Goal: Information Seeking & Learning: Learn about a topic

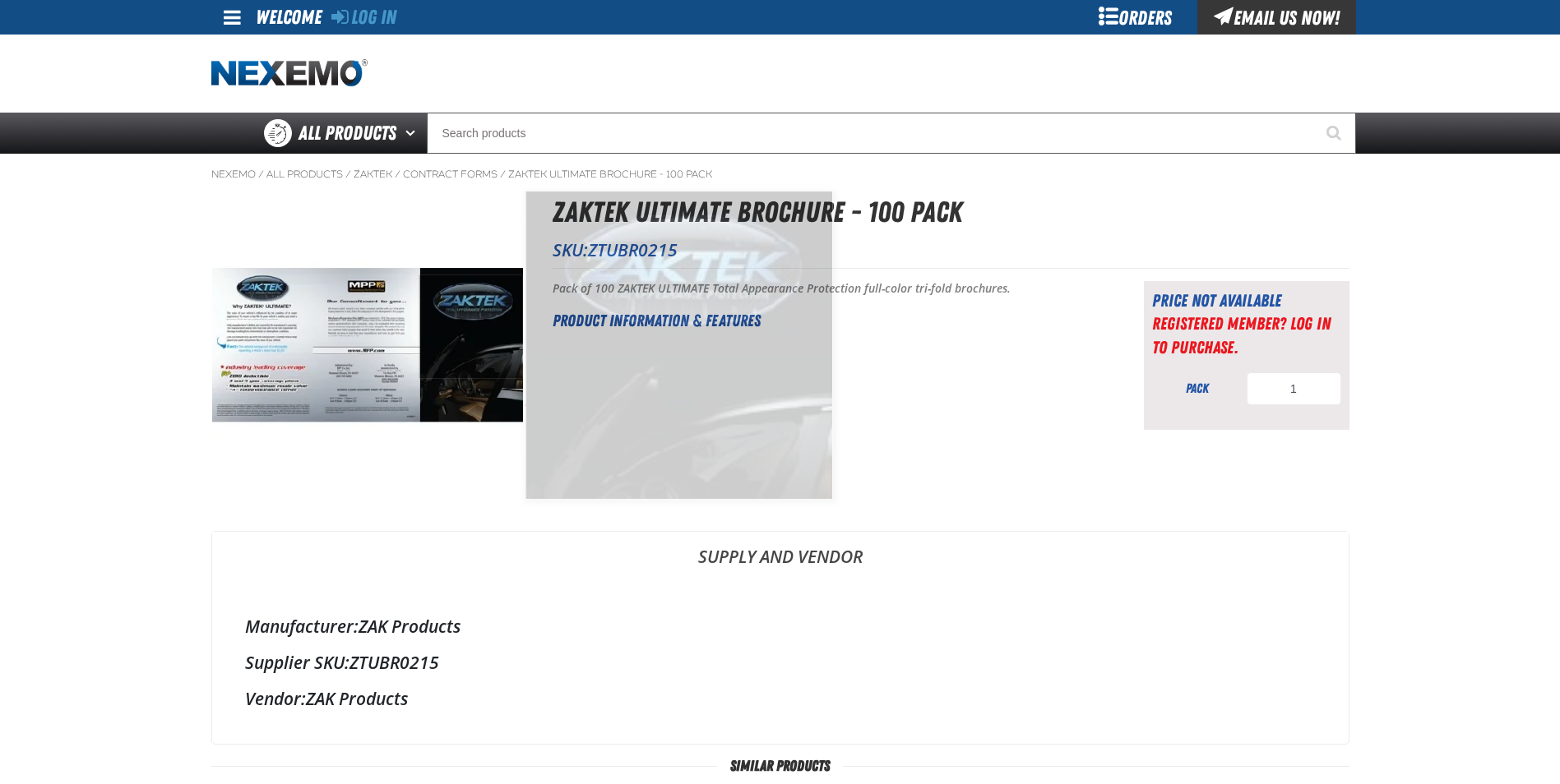
click at [474, 327] on img at bounding box center [368, 346] width 311 height 311
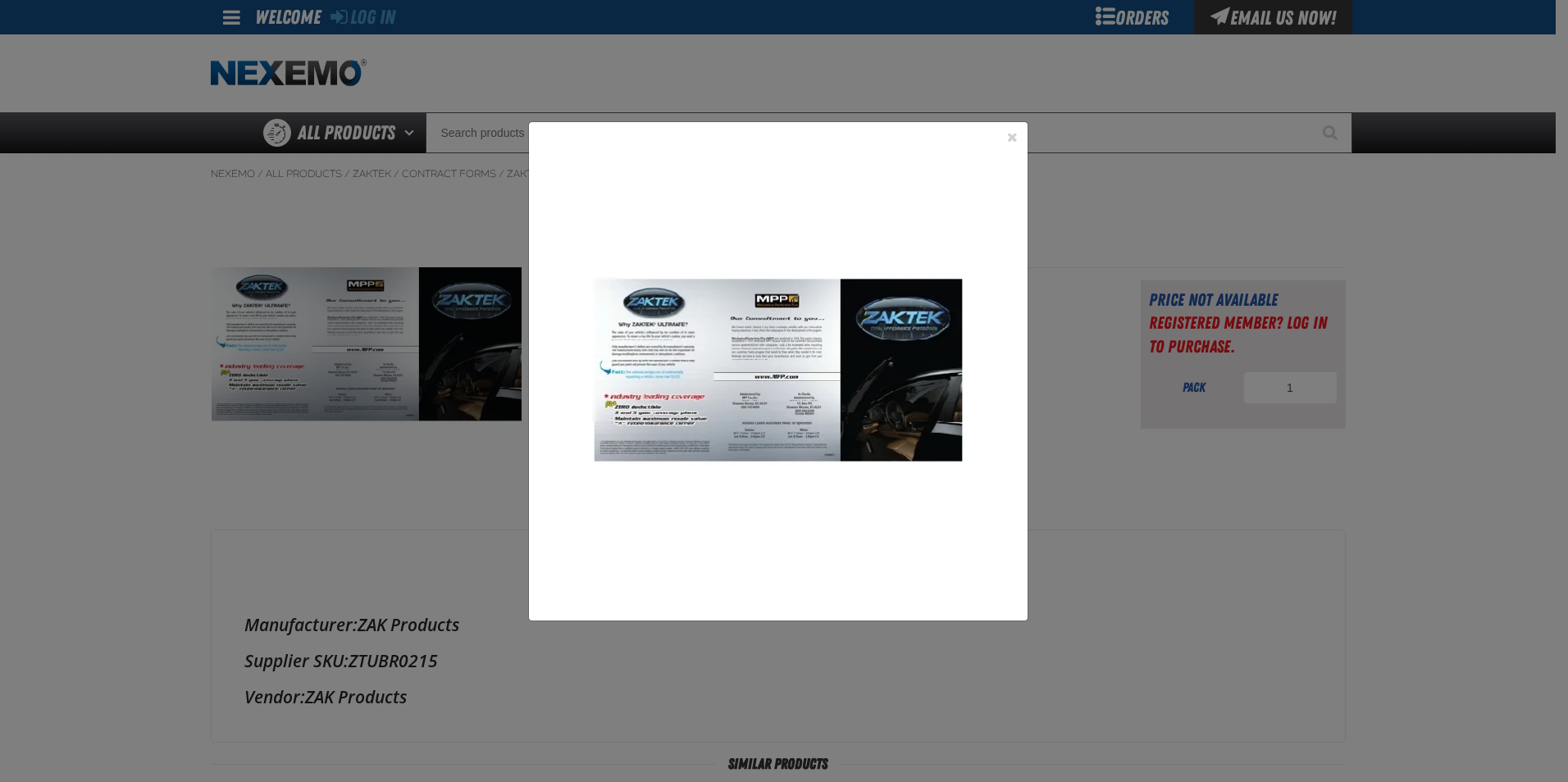
click at [359, 336] on div "1" at bounding box center [784, 391] width 1568 height 782
click at [357, 346] on div "1" at bounding box center [784, 391] width 1568 height 782
drag, startPoint x: 451, startPoint y: 573, endPoint x: 520, endPoint y: 544, distance: 74.8
click at [450, 573] on div "1" at bounding box center [784, 391] width 1568 height 782
click at [1013, 134] on button "Close the Dialog" at bounding box center [1013, 137] width 20 height 20
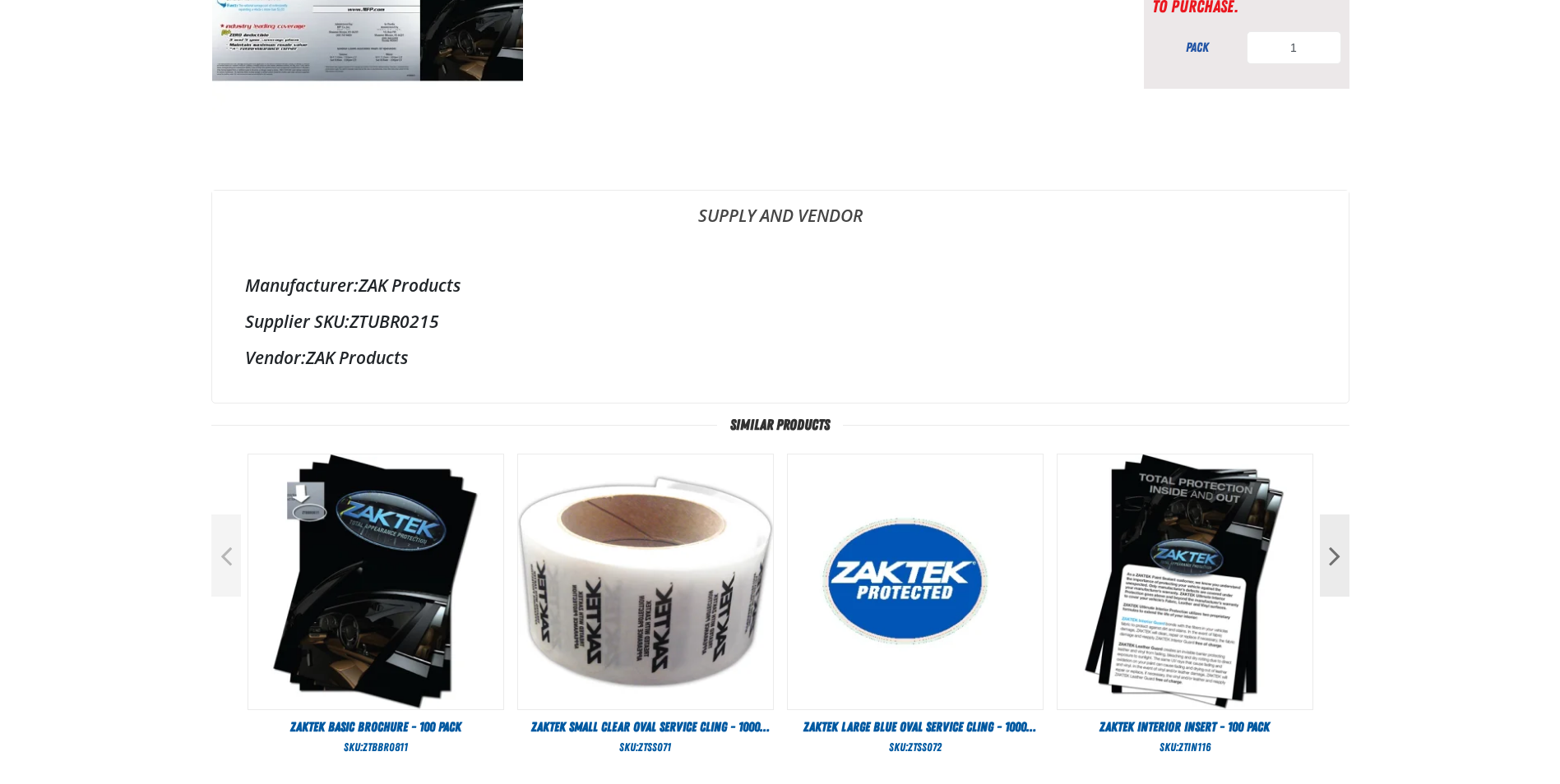
scroll to position [82, 0]
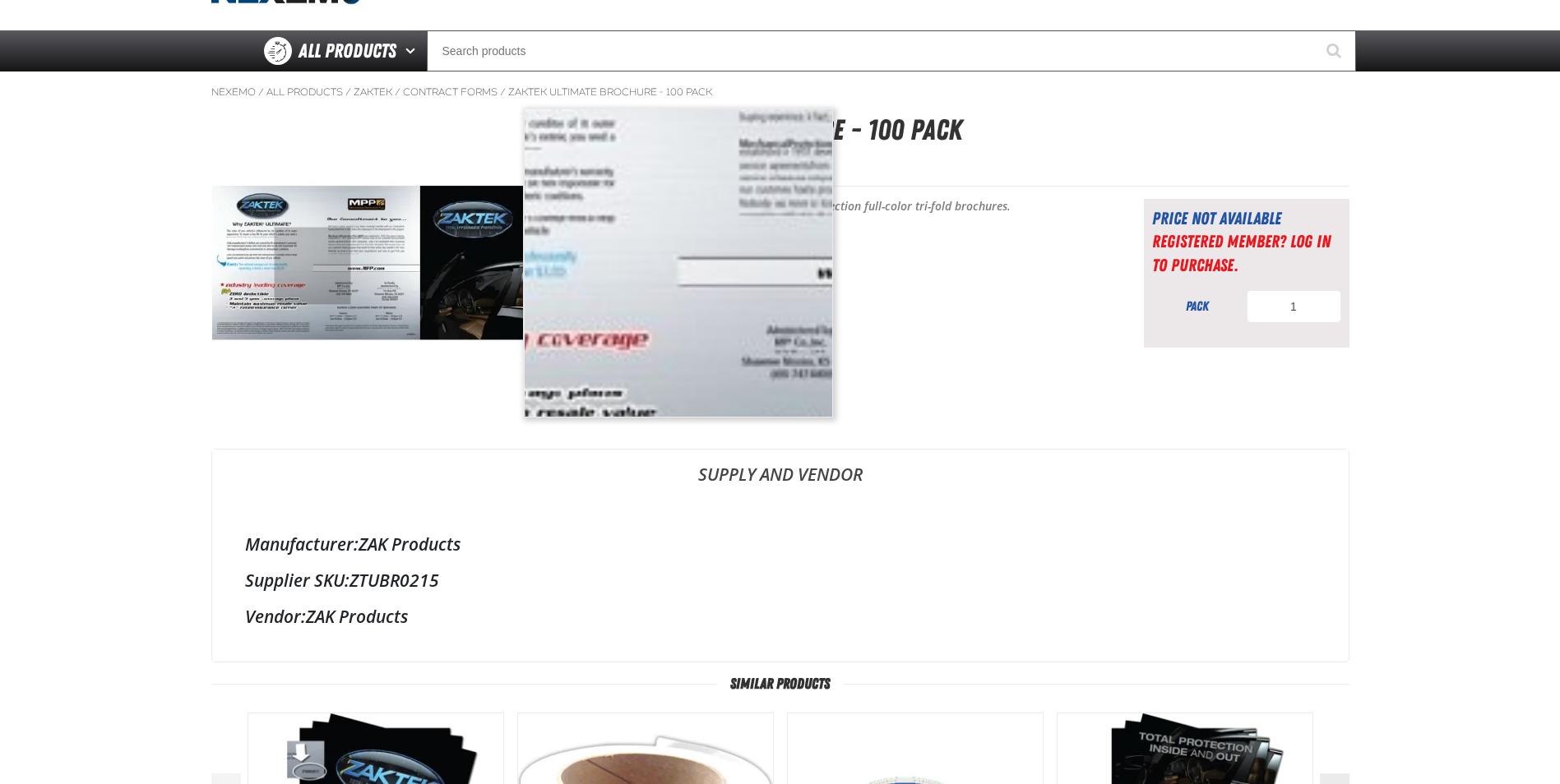
click at [312, 267] on img at bounding box center [368, 264] width 311 height 311
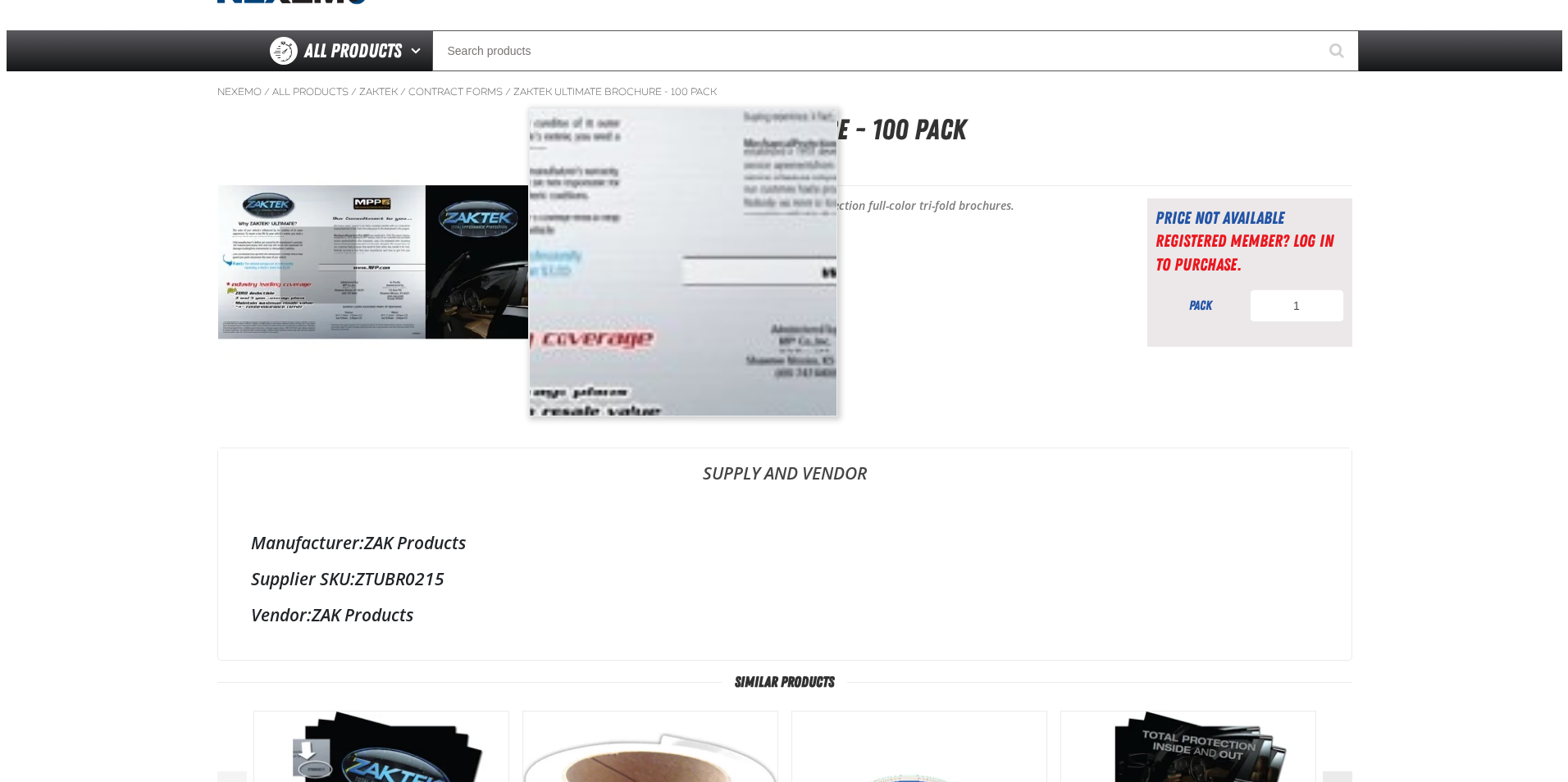
scroll to position [0, 0]
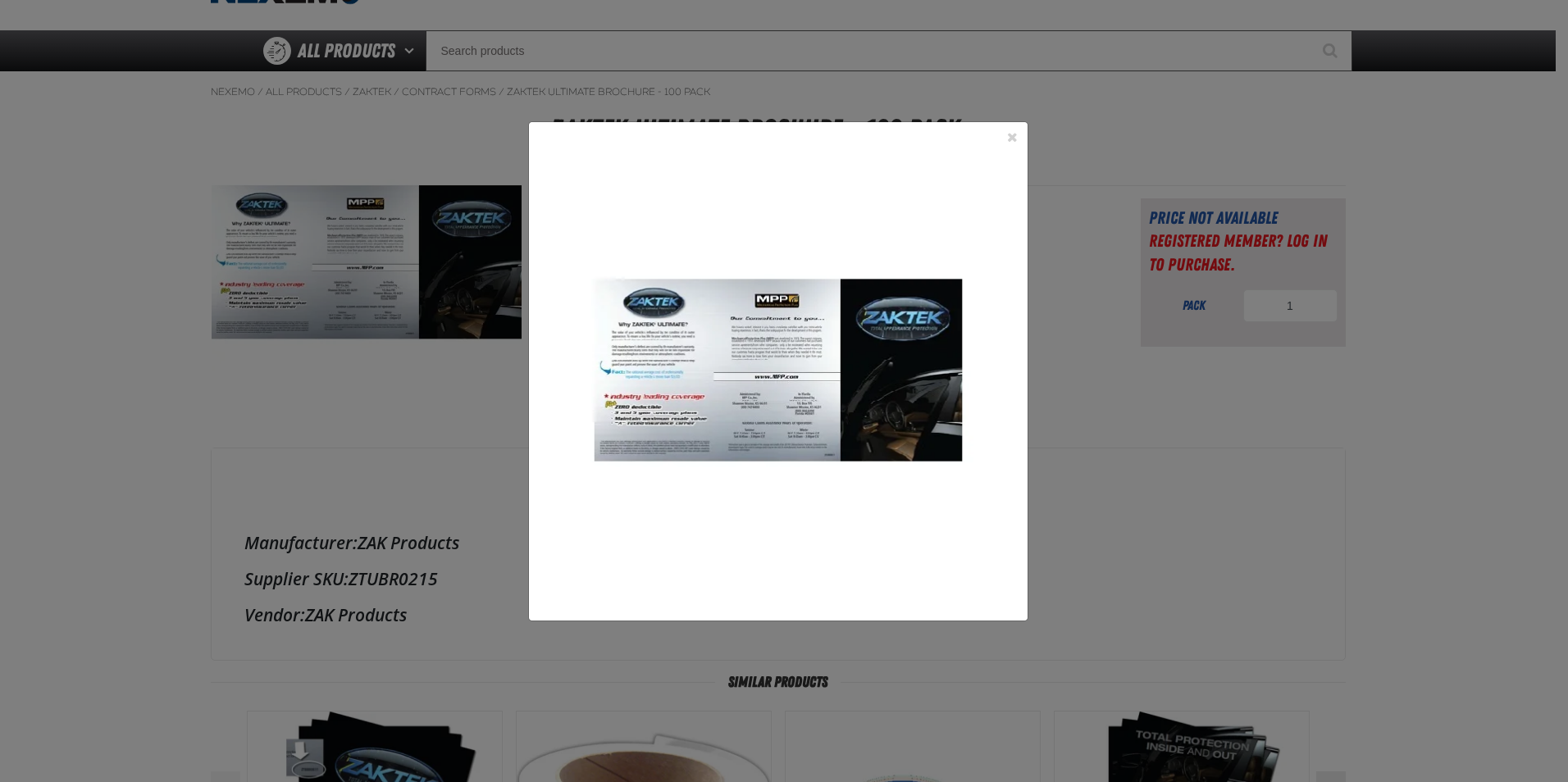
drag, startPoint x: 748, startPoint y: 367, endPoint x: 649, endPoint y: 306, distance: 116.3
click at [754, 307] on img at bounding box center [778, 371] width 498 height 498
click at [479, 286] on div "1" at bounding box center [784, 391] width 1568 height 782
click at [421, 402] on div "1" at bounding box center [784, 391] width 1568 height 782
click at [1020, 133] on button "Close the Dialog" at bounding box center [1013, 137] width 20 height 20
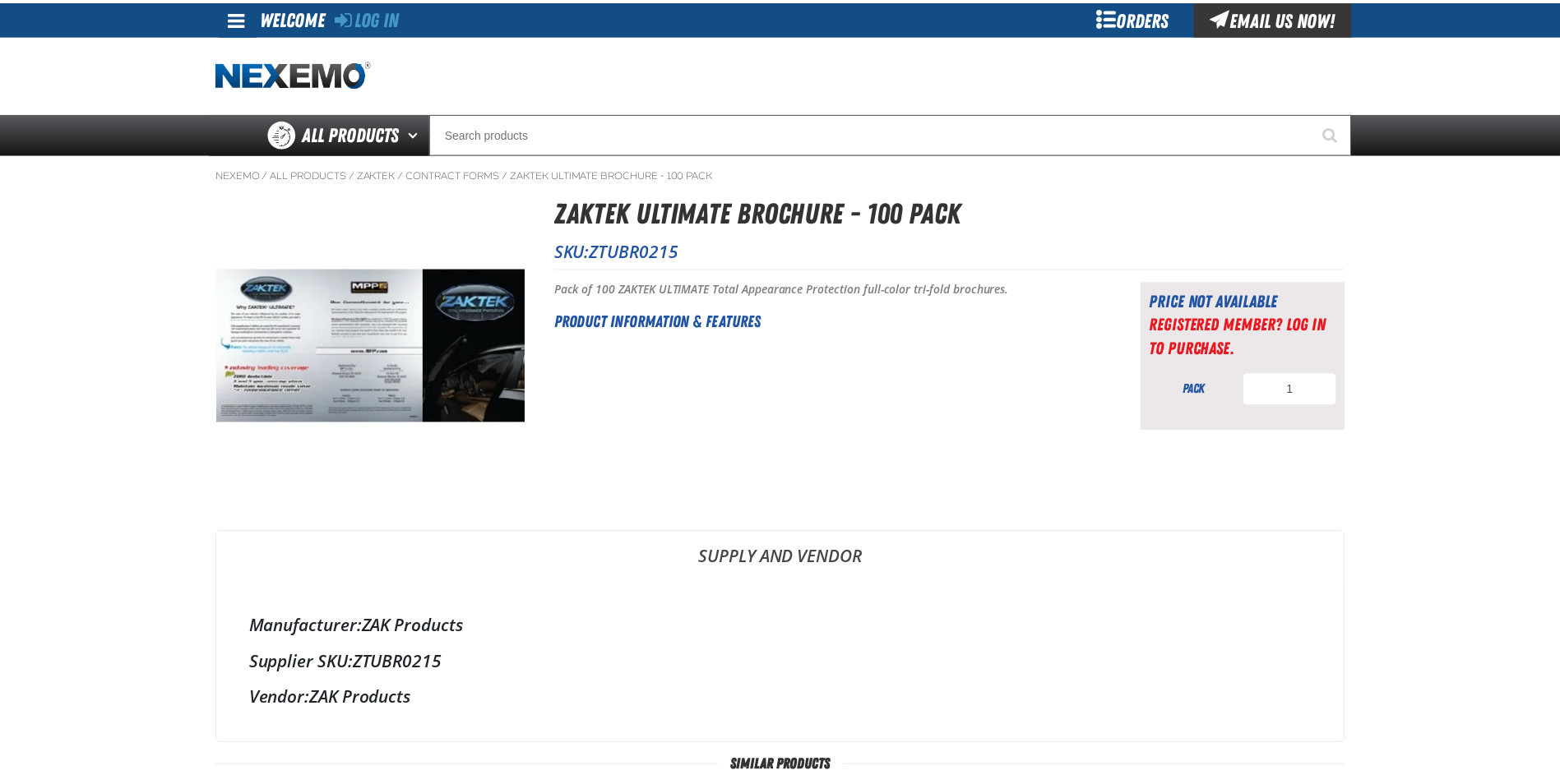
scroll to position [82, 0]
